Goal: Information Seeking & Learning: Learn about a topic

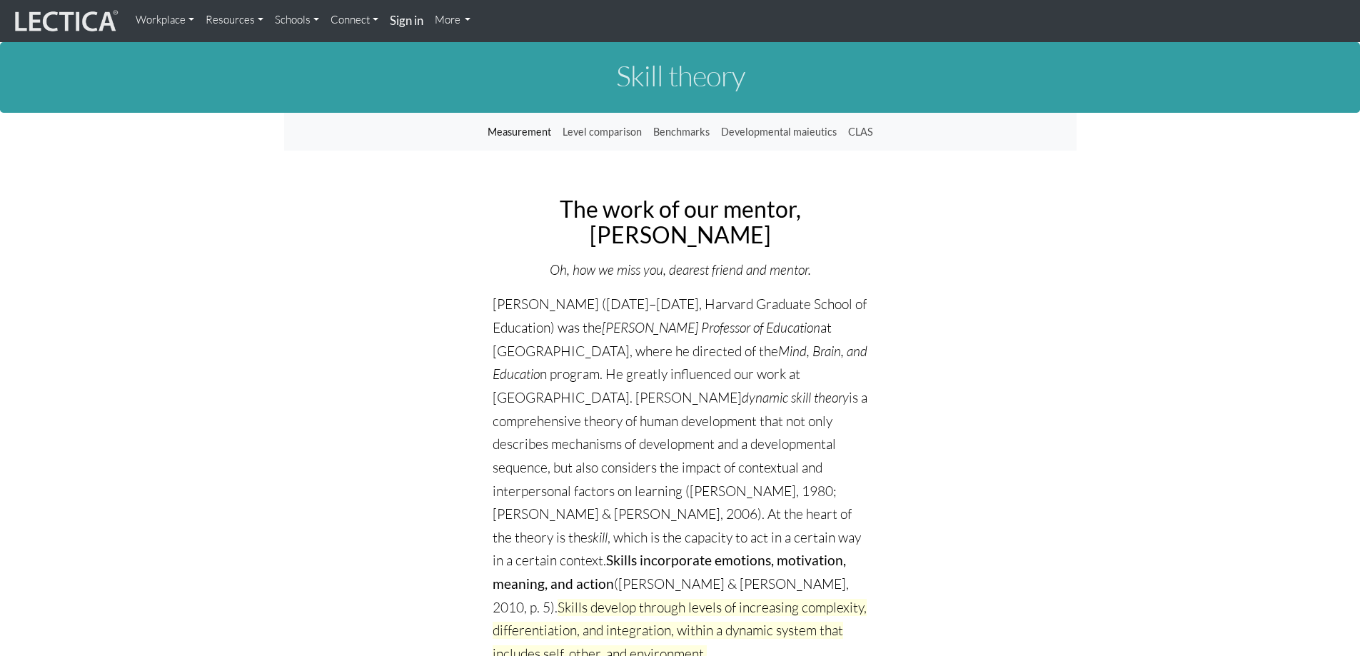
scroll to position [61, 0]
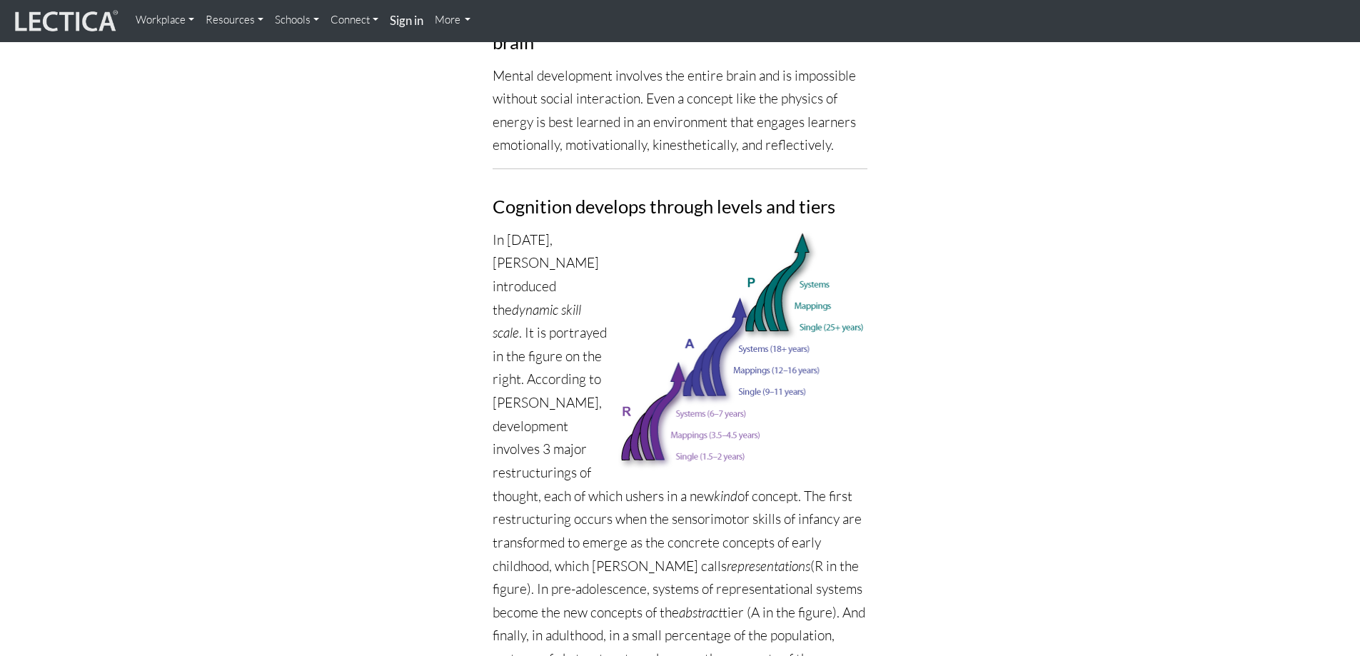
scroll to position [918, 0]
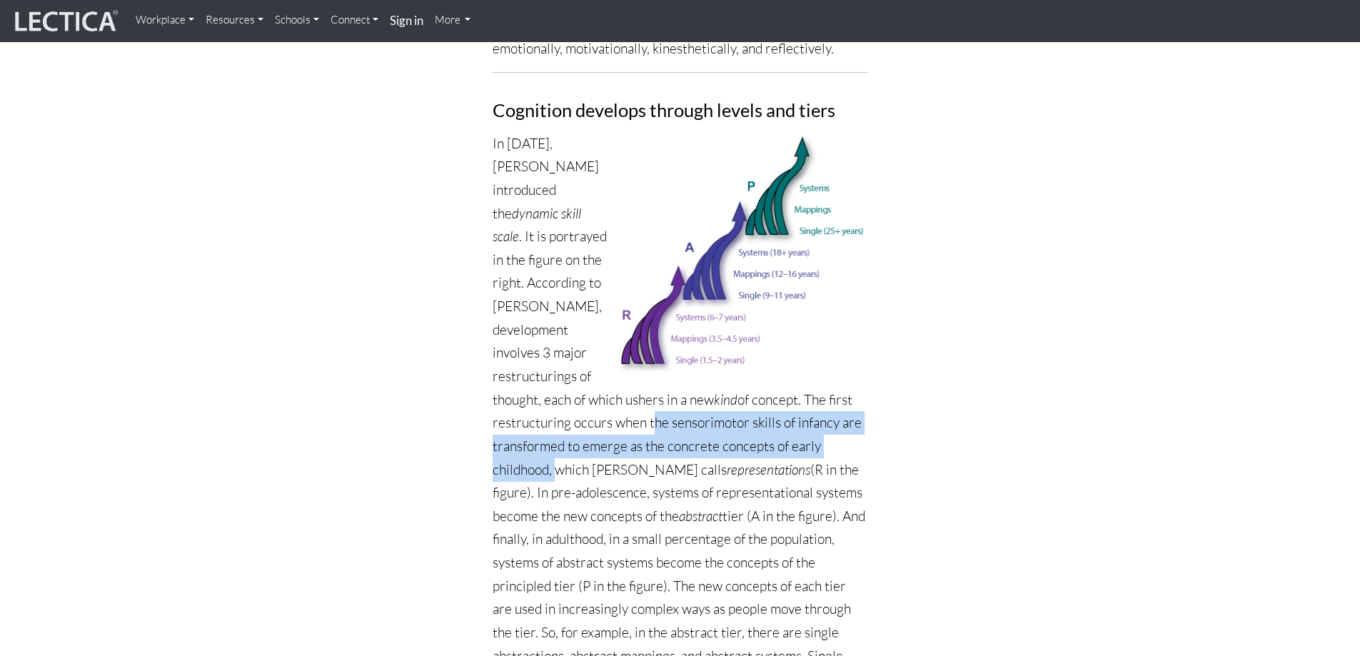
drag, startPoint x: 569, startPoint y: 399, endPoint x: 806, endPoint y: 419, distance: 237.9
click at [806, 419] on p "In [DATE], [PERSON_NAME] introduced the dynamic skill scale . It is portrayed i…" at bounding box center [680, 435] width 375 height 606
copy p "the sensorimotor skills of infancy are transformed to emerge as the concrete co…"
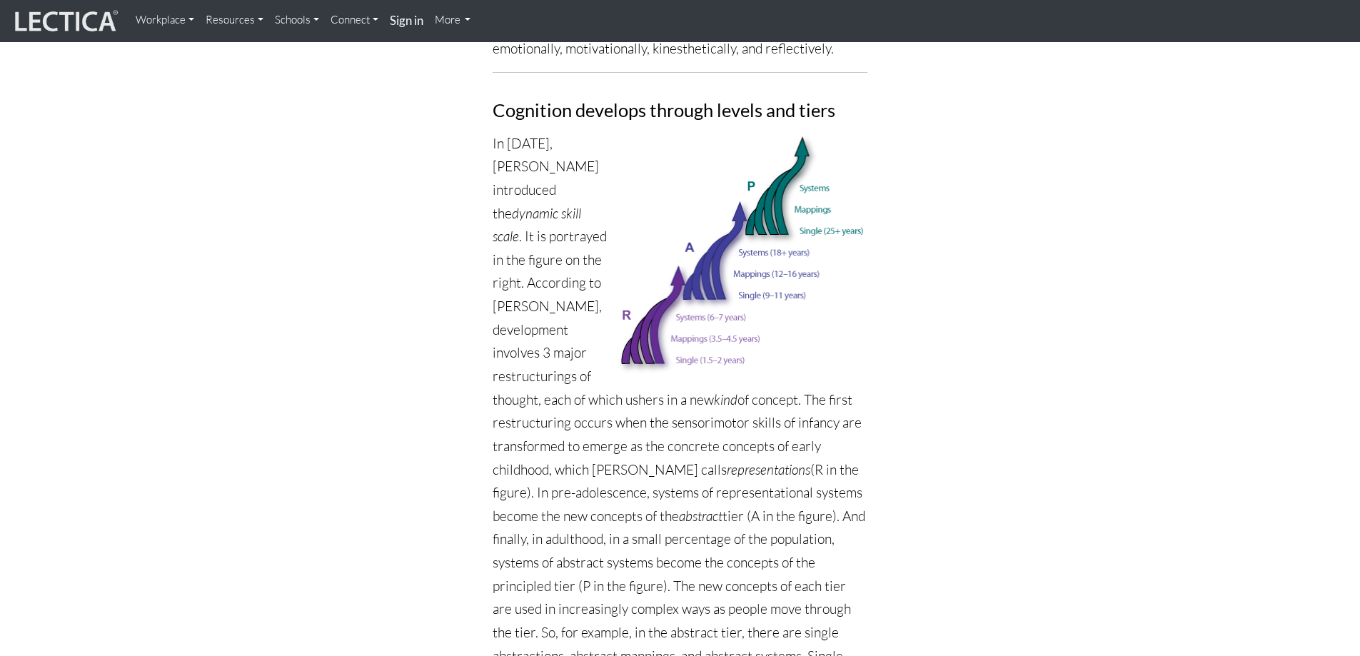
drag, startPoint x: 1012, startPoint y: 488, endPoint x: 1008, endPoint y: 480, distance: 8.9
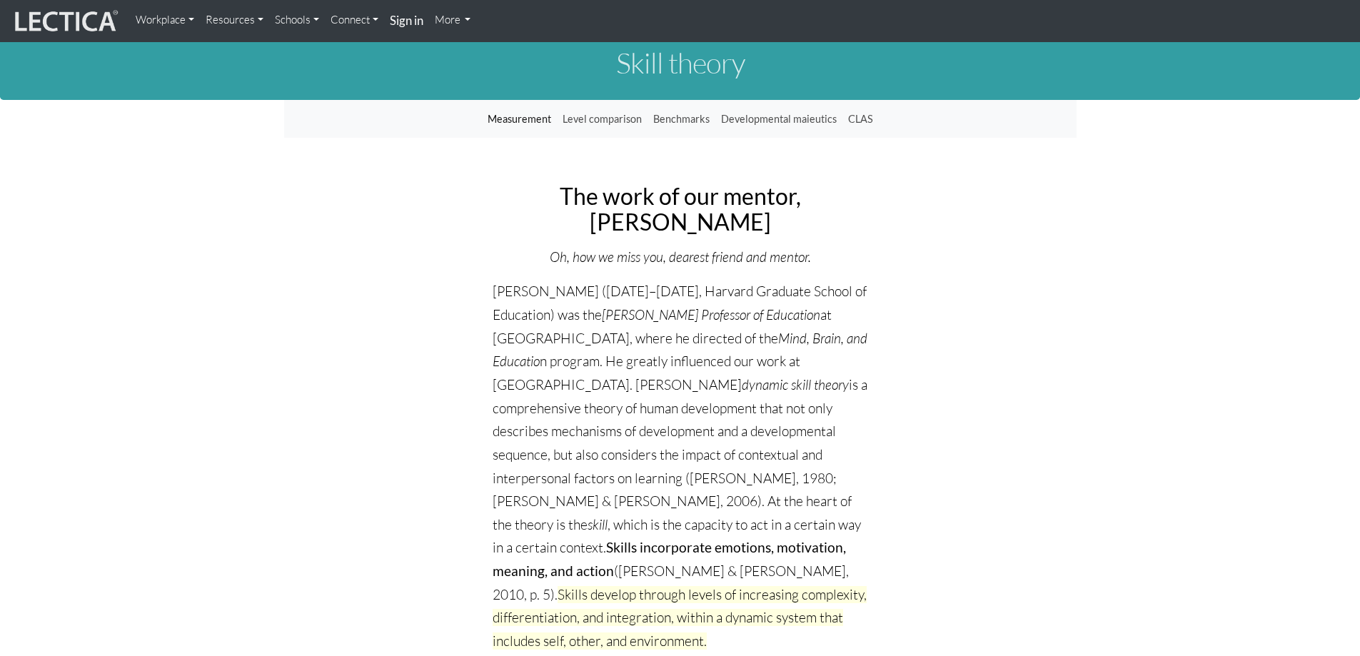
scroll to position [0, 0]
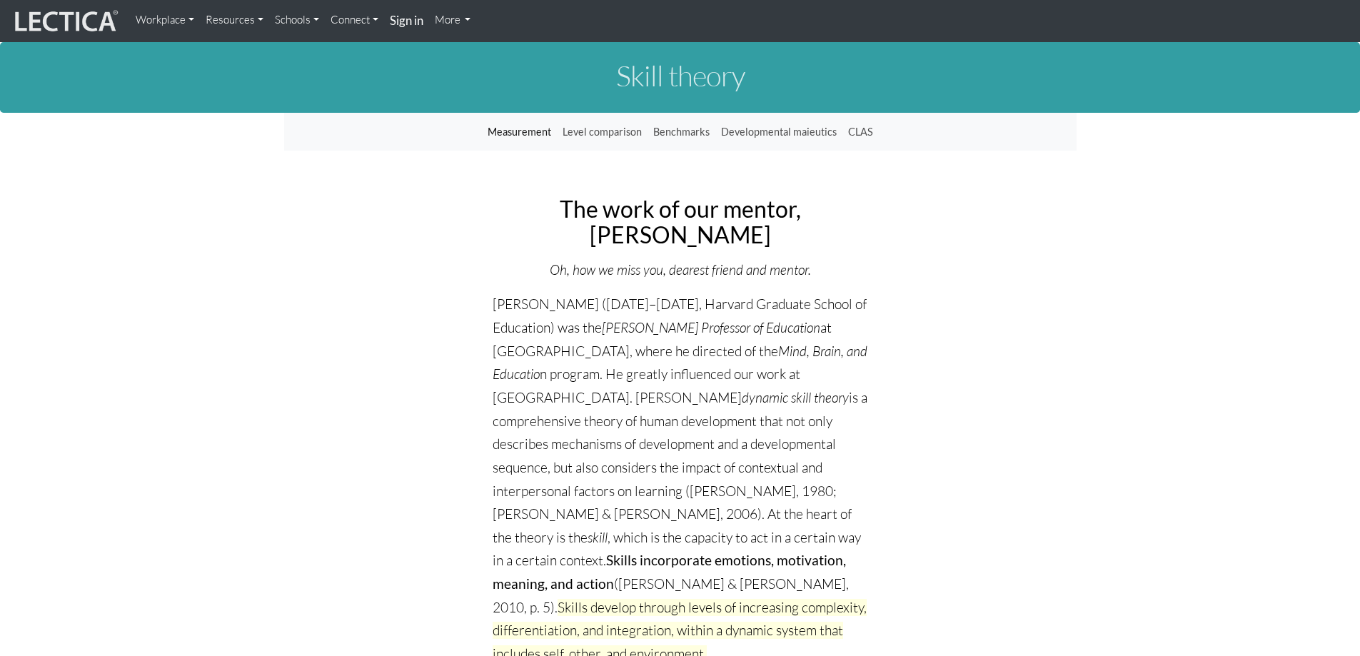
drag, startPoint x: 503, startPoint y: 202, endPoint x: 760, endPoint y: 240, distance: 259.8
click at [760, 240] on h2 "The work of our mentor, [PERSON_NAME]" at bounding box center [680, 221] width 375 height 50
copy h2 "The work of our mentor, [PERSON_NAME]"
click at [521, 131] on link "Measurement" at bounding box center [519, 132] width 75 height 27
